Goal: Task Accomplishment & Management: Manage account settings

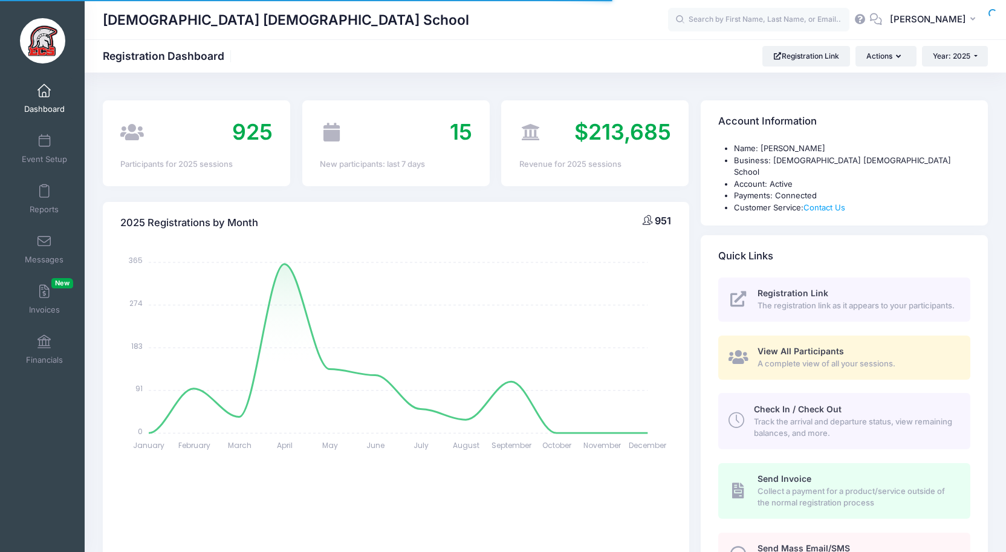
select select
click at [47, 150] on link "Event Setup" at bounding box center [44, 149] width 57 height 42
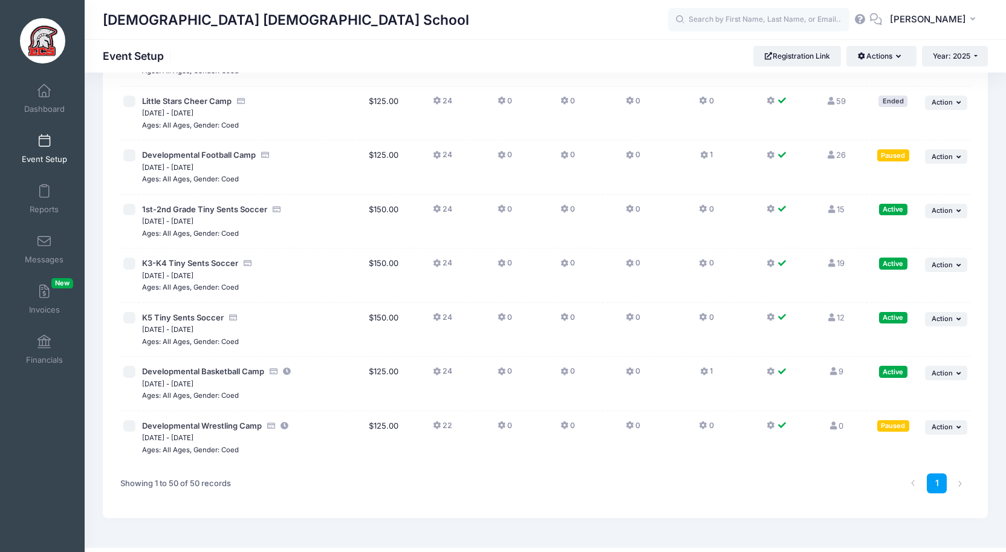
scroll to position [2822, 0]
